Goal: Find specific page/section: Find specific page/section

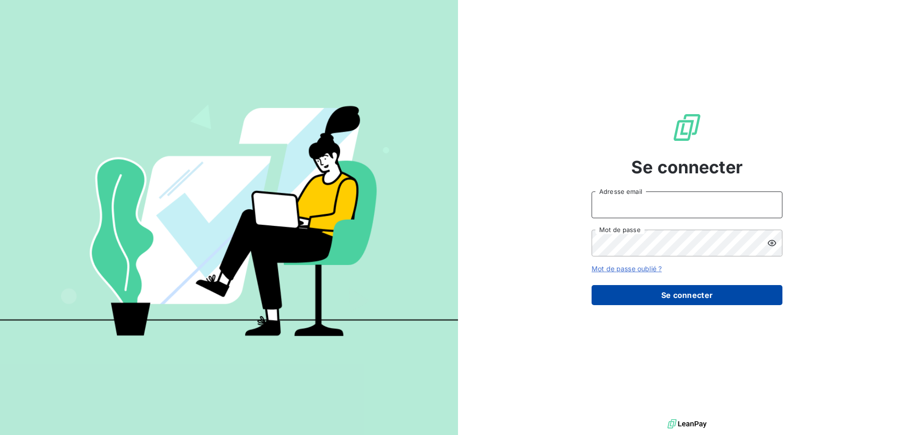
type input "[EMAIL_ADDRESS][DOMAIN_NAME]"
click at [644, 296] on button "Se connecter" at bounding box center [687, 295] width 191 height 20
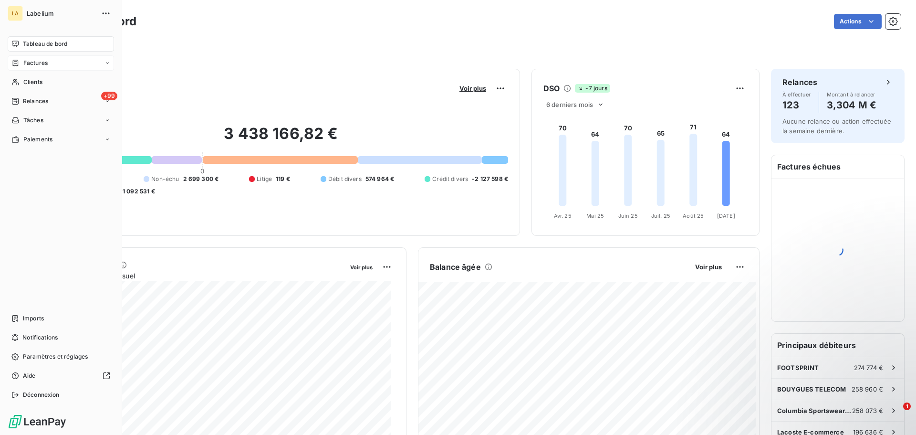
click at [9, 61] on div "Factures" at bounding box center [61, 62] width 106 height 15
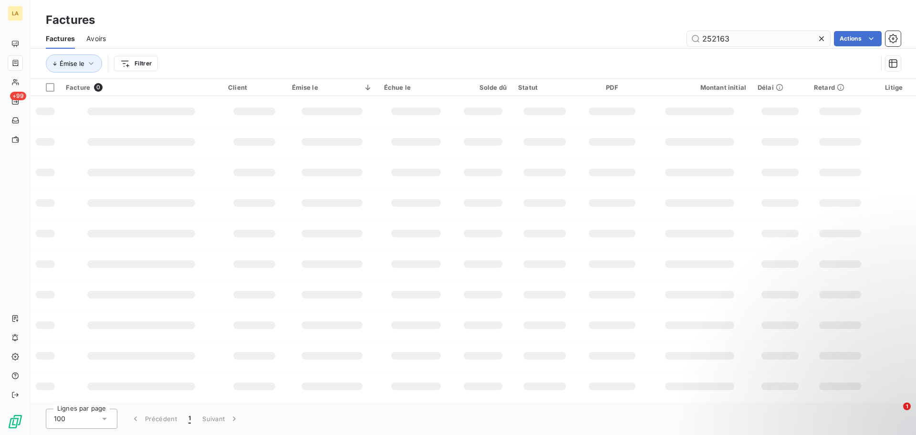
click at [723, 35] on input "252163" at bounding box center [758, 38] width 143 height 15
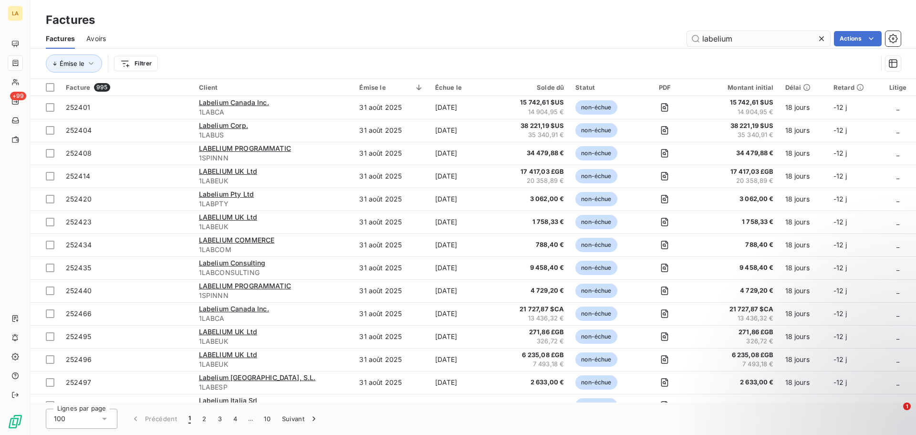
click at [732, 38] on input "labelium" at bounding box center [758, 38] width 143 height 15
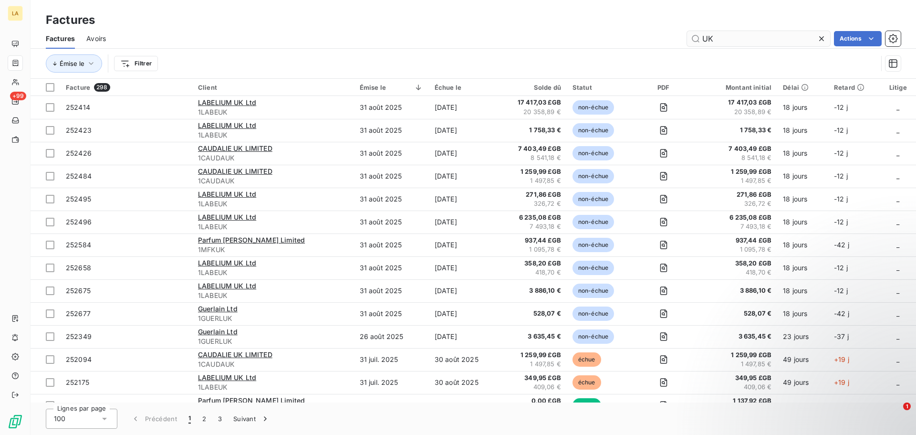
click at [710, 44] on input "UK" at bounding box center [758, 38] width 143 height 15
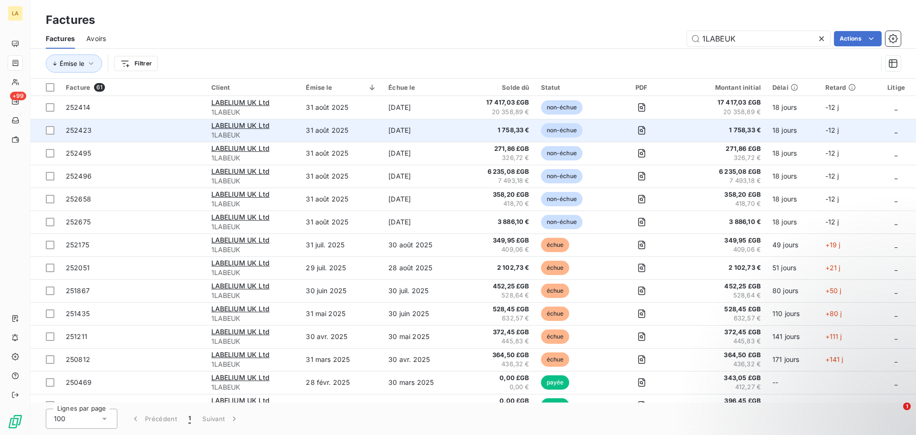
type input "1LABEUK"
click at [165, 132] on span "252423" at bounding box center [133, 131] width 134 height 10
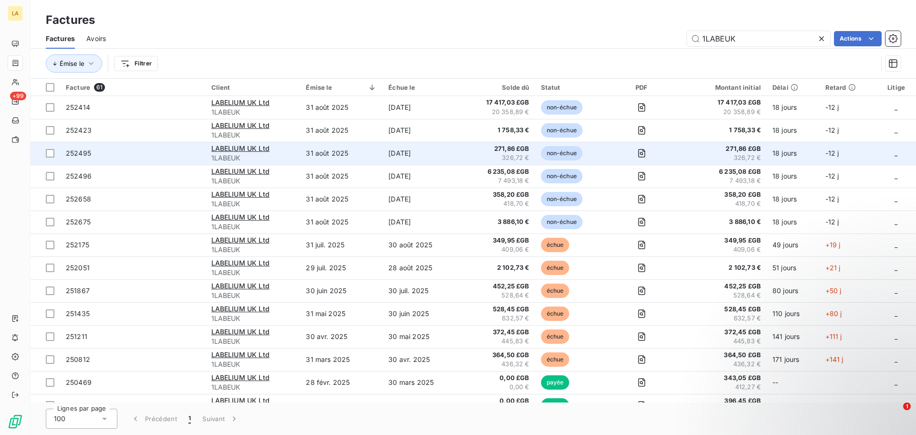
click at [165, 147] on td "252495" at bounding box center [133, 153] width 146 height 23
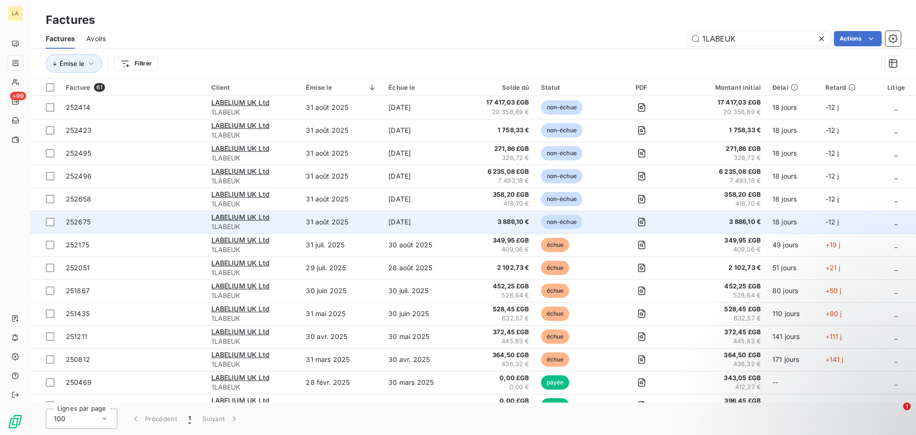
click at [167, 217] on span "252675" at bounding box center [133, 222] width 134 height 10
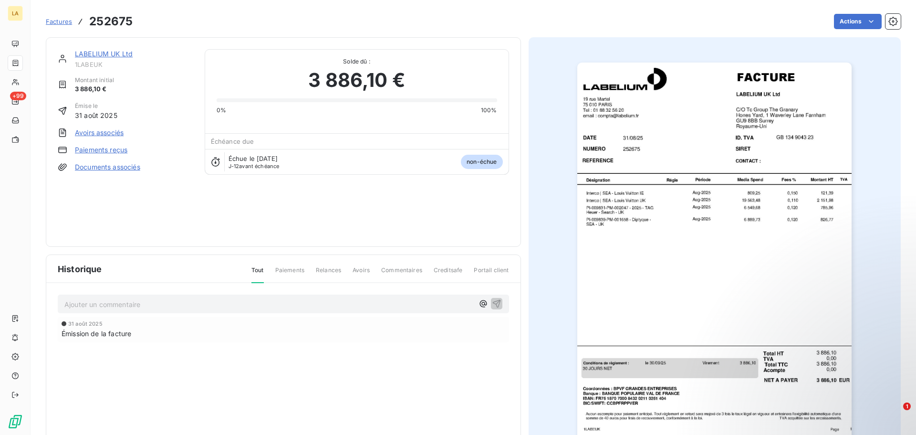
click at [687, 245] on img "button" at bounding box center [714, 257] width 274 height 388
